Goal: Find specific page/section: Find specific page/section

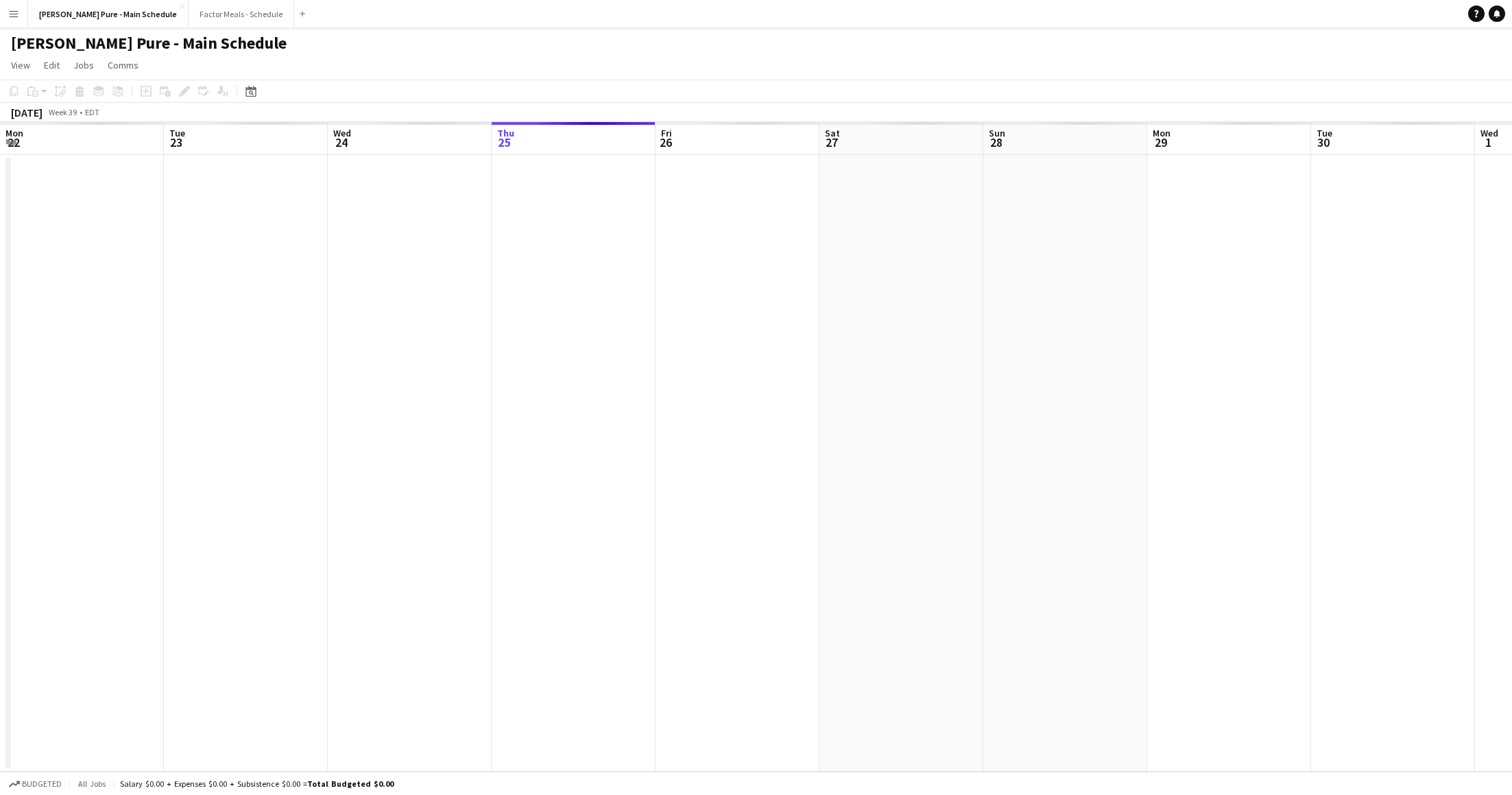
scroll to position [0, 327]
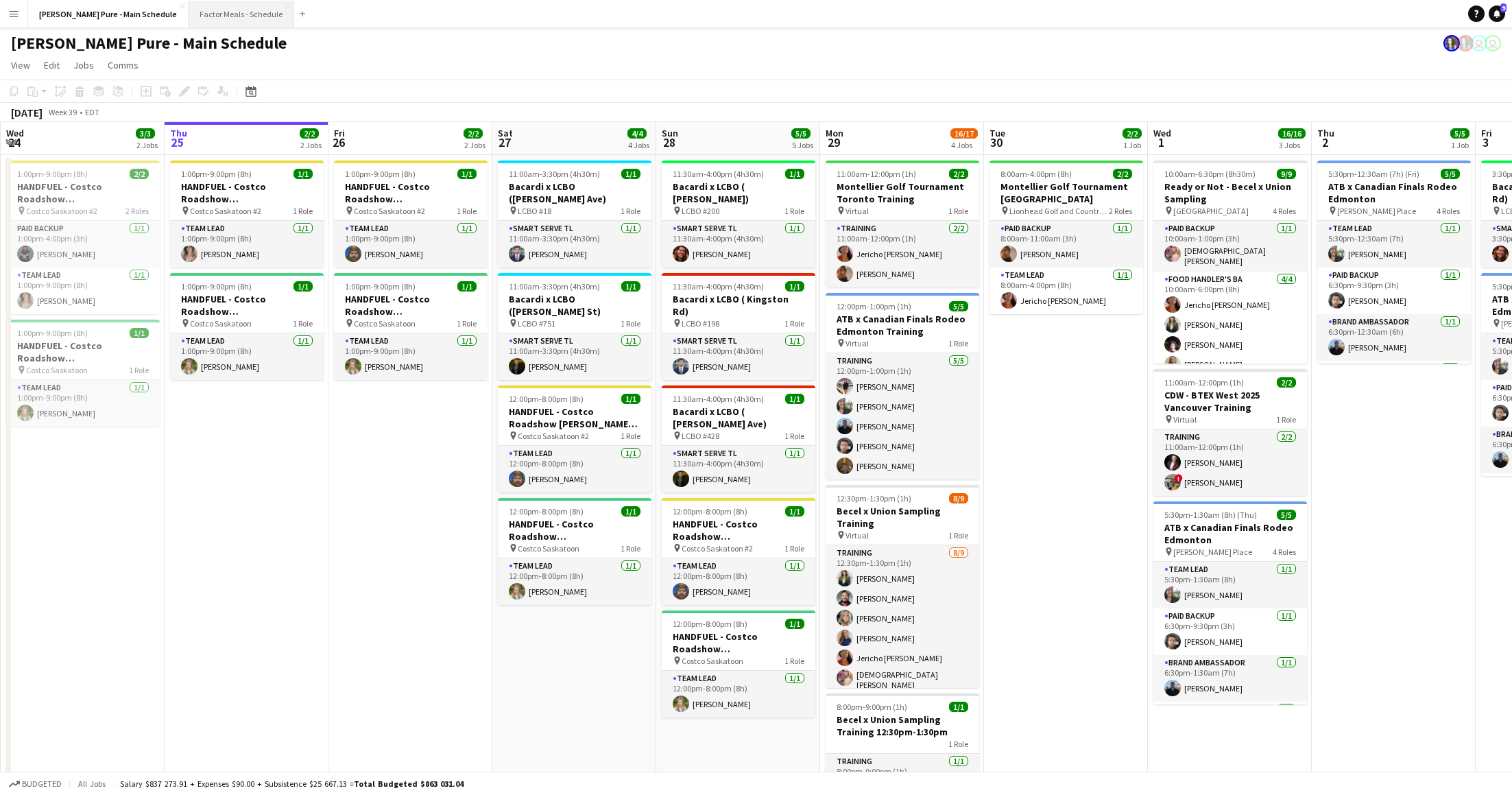
click at [188, 13] on button "Factor Meals - Schedule Close" at bounding box center [241, 14] width 105 height 26
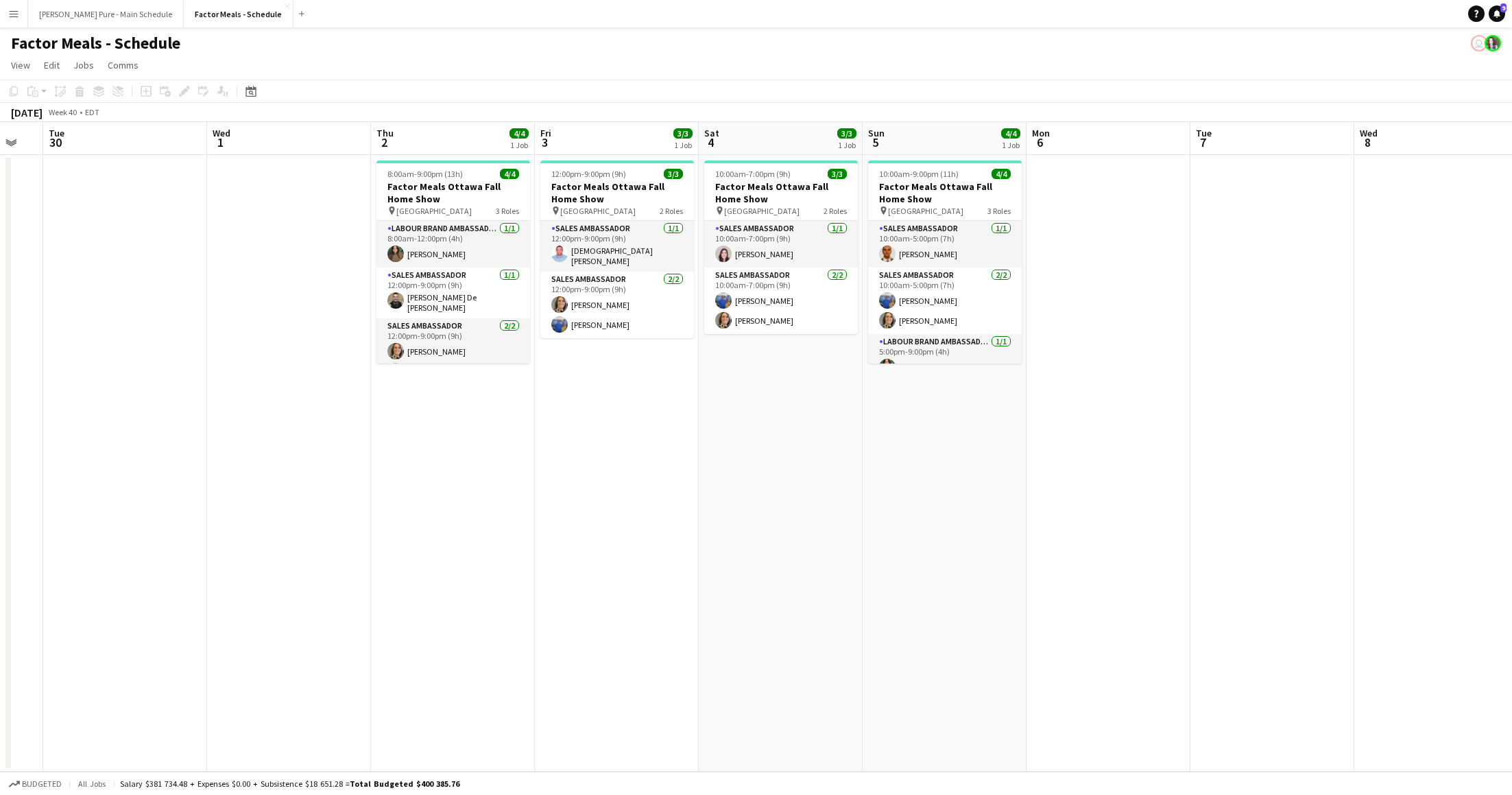
drag, startPoint x: 461, startPoint y: 389, endPoint x: 522, endPoint y: 304, distance: 104.6
click at [522, 304] on app-calendar-viewport "Sun 28 3/3 1 Job Mon 29 Tue 30 Wed 1 Thu 2 4/4 1 Job Fri 3 3/3 1 Job Sat 4 3/3 …" at bounding box center [756, 446] width 1512 height 649
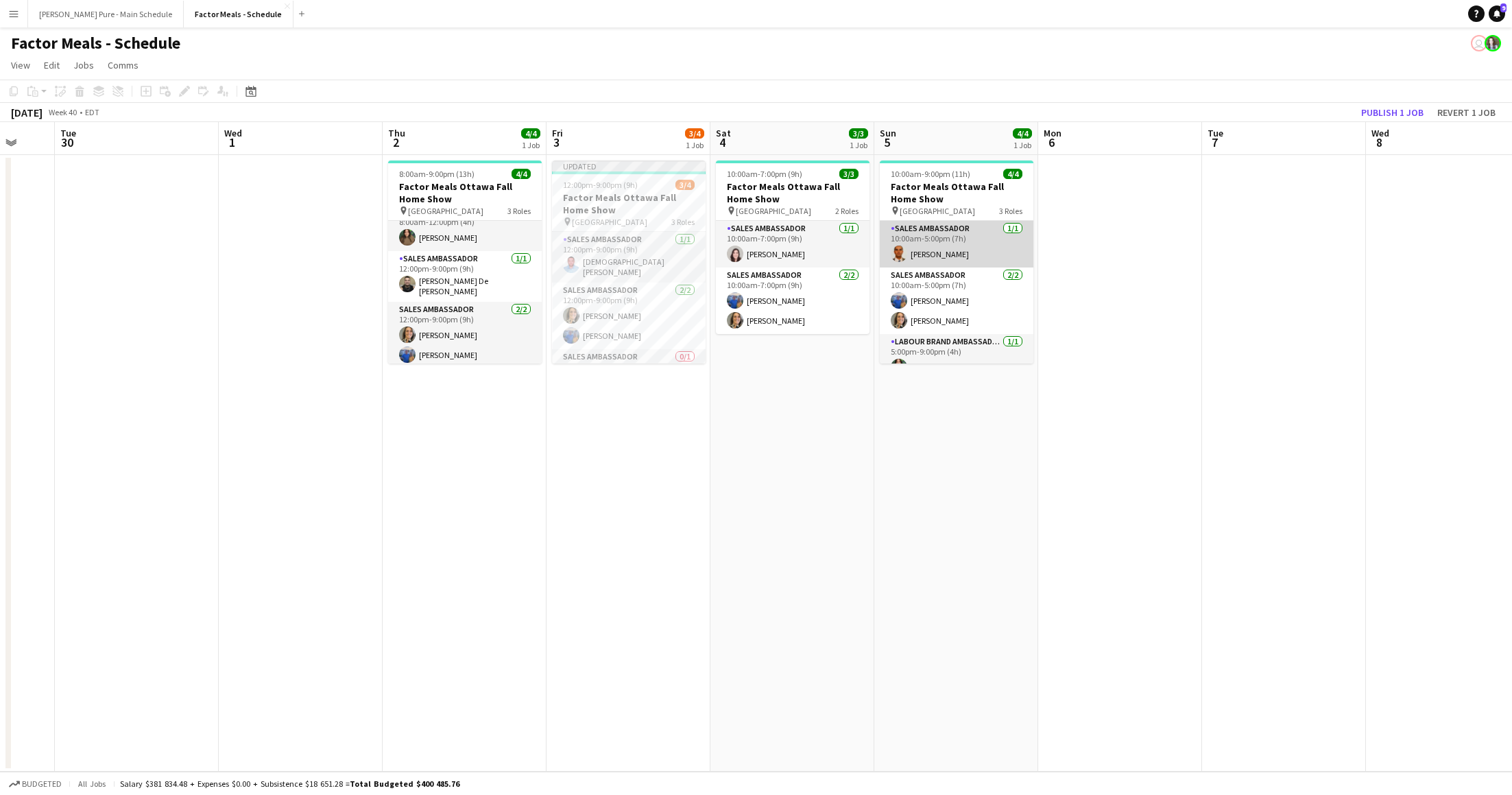
scroll to position [17, 0]
